Goal: Task Accomplishment & Management: Use online tool/utility

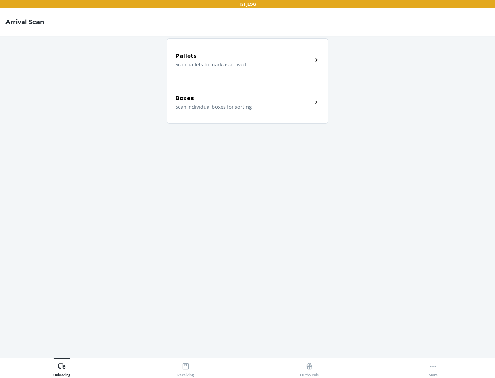
click at [243, 98] on div "Boxes" at bounding box center [243, 98] width 137 height 8
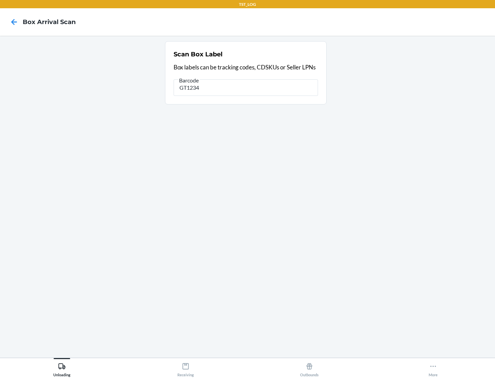
type input "GT1234"
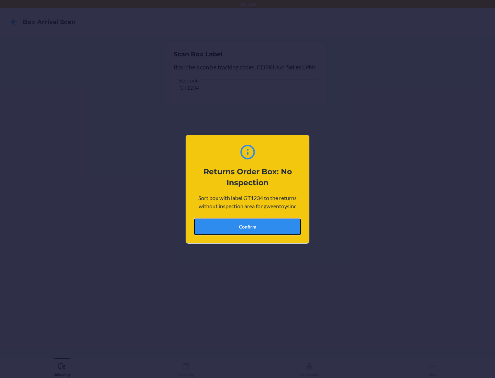
click at [247, 226] on button "Confirm" at bounding box center [247, 226] width 106 height 16
